Goal: Information Seeking & Learning: Learn about a topic

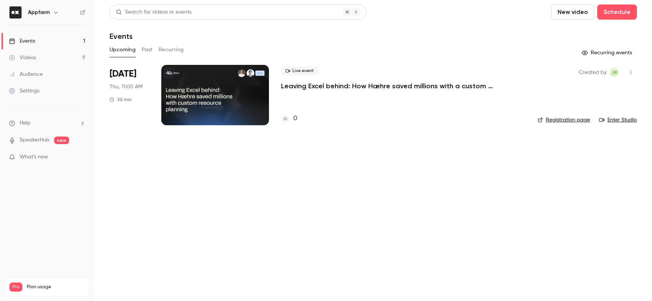
drag, startPoint x: 31, startPoint y: 56, endPoint x: 37, endPoint y: 57, distance: 6.1
click at [32, 56] on div "Videos" at bounding box center [22, 58] width 27 height 8
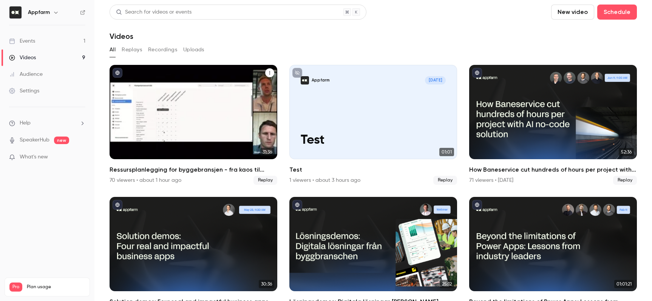
click at [134, 168] on h2 "Ressursplanlegging for byggebransjen - fra kaos til kontroll på rekordtid" at bounding box center [194, 169] width 168 height 9
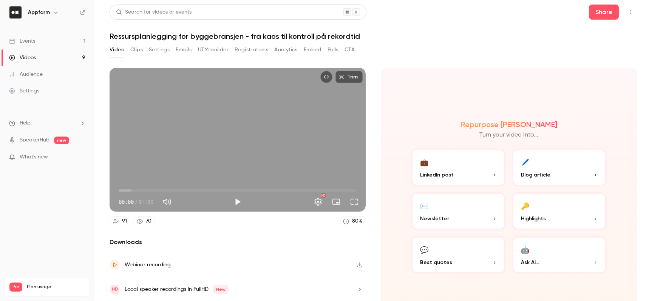
click at [257, 49] on button "Registrations" at bounding box center [252, 50] width 34 height 12
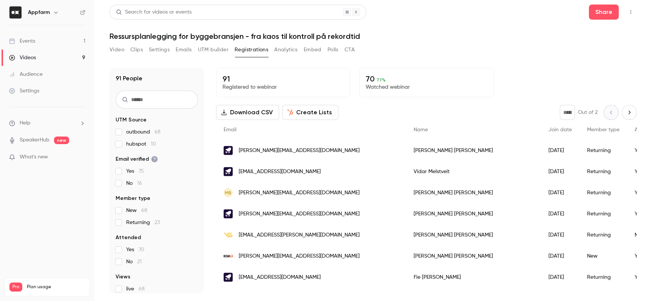
click at [138, 101] on input "text" at bounding box center [157, 100] width 82 height 18
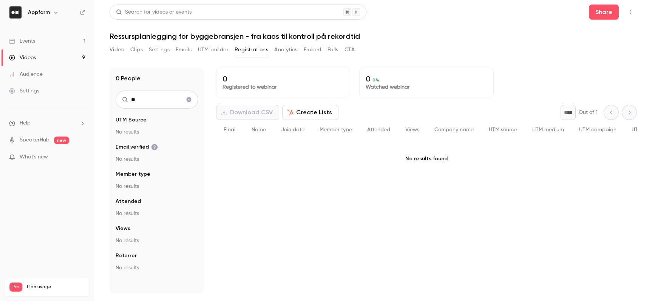
type input "*"
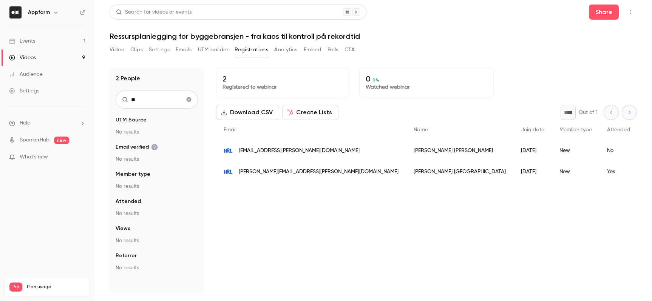
type input "*"
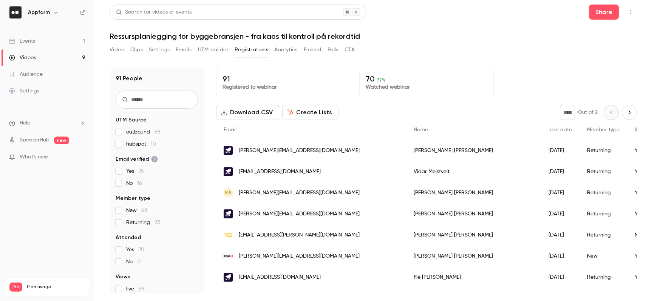
click at [141, 101] on input "text" at bounding box center [157, 100] width 82 height 18
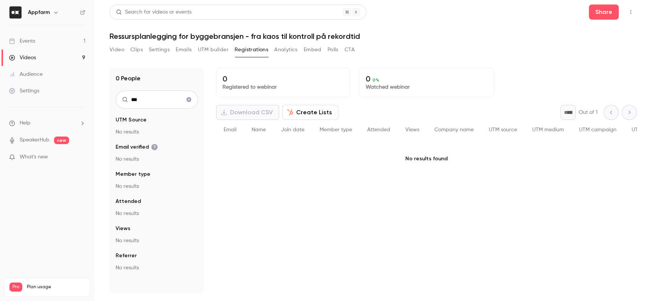
type input "***"
click at [114, 48] on button "Video" at bounding box center [117, 50] width 15 height 12
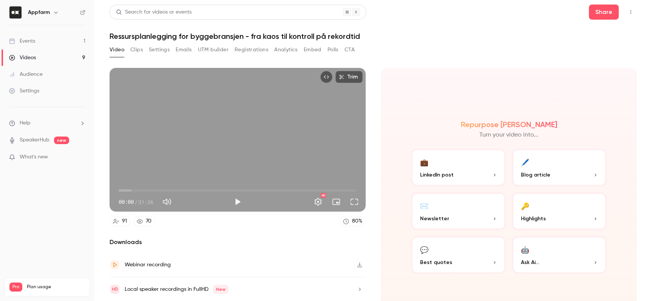
click at [25, 43] on div "Events" at bounding box center [22, 41] width 26 height 8
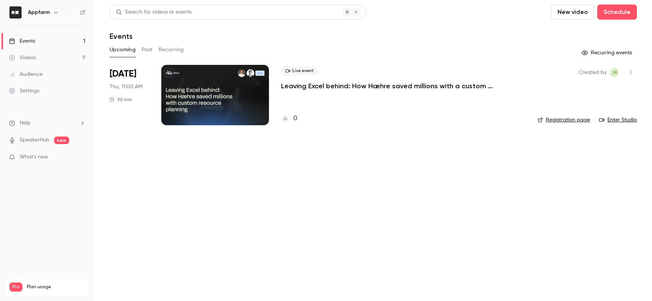
click at [304, 83] on p "Leaving Excel behind: How Hæhre saved millions with a custom resource planner" at bounding box center [394, 86] width 227 height 9
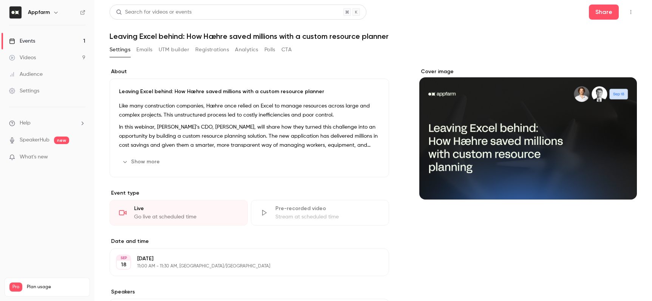
click at [137, 157] on button "Show more" at bounding box center [141, 162] width 45 height 12
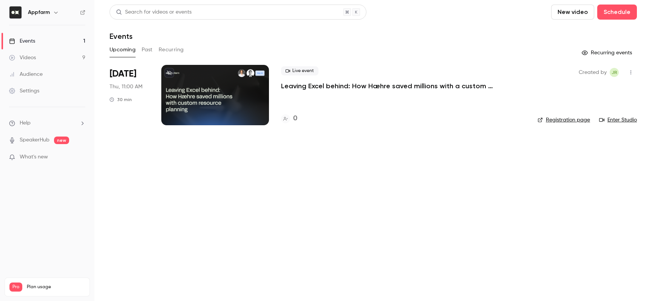
click at [558, 121] on link "Registration page" at bounding box center [563, 120] width 52 height 8
